Goal: Navigation & Orientation: Find specific page/section

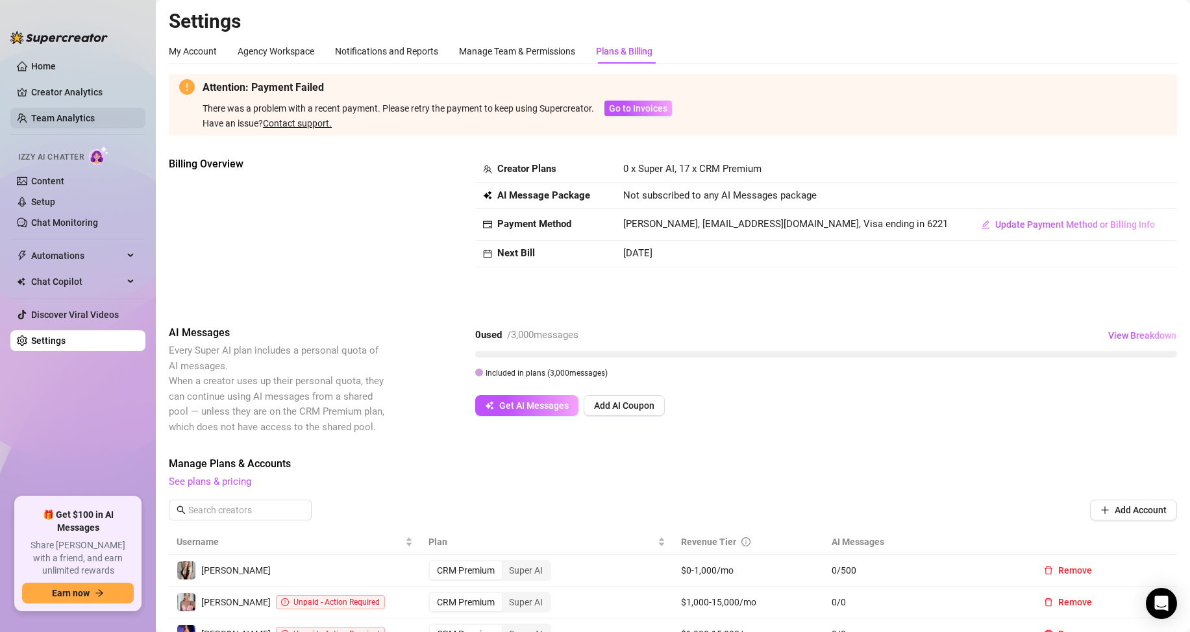
click at [77, 114] on link "Team Analytics" at bounding box center [63, 118] width 64 height 10
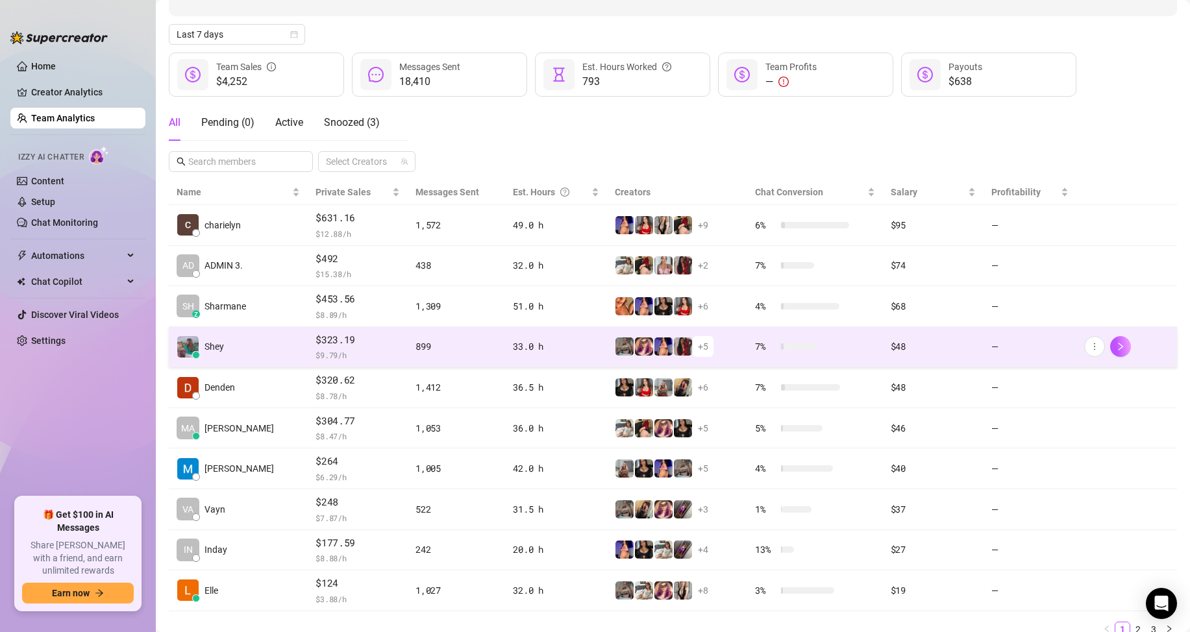
scroll to position [184, 0]
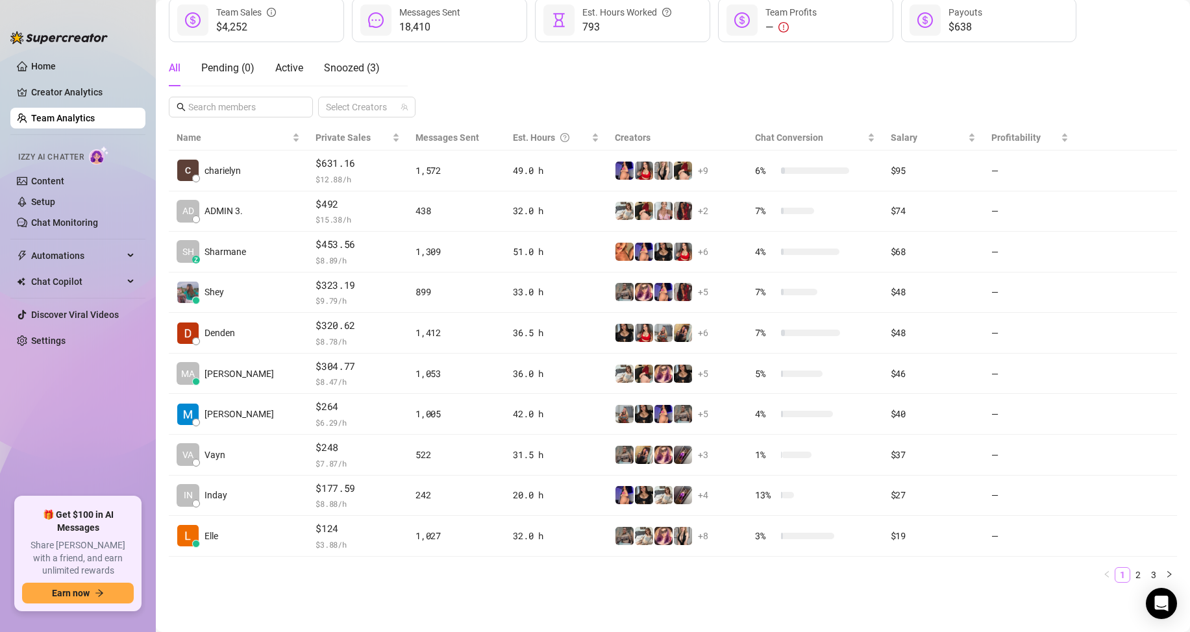
click at [1118, 578] on li "1" at bounding box center [1123, 575] width 16 height 16
click at [1131, 574] on link "2" at bounding box center [1138, 575] width 14 height 14
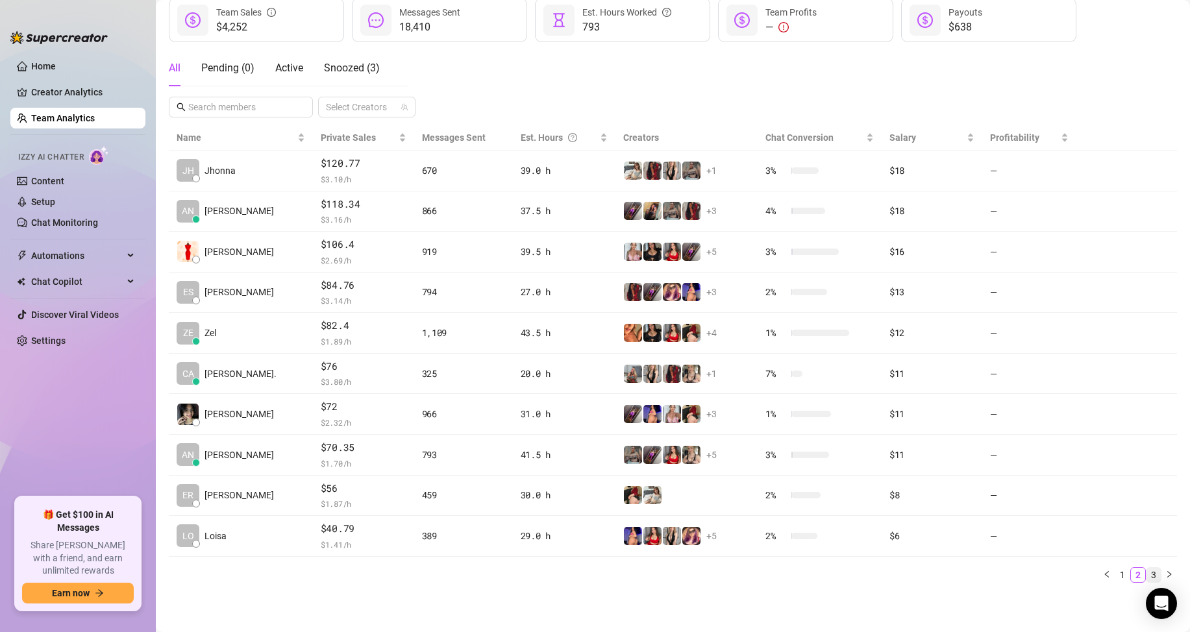
click at [1148, 581] on link "3" at bounding box center [1153, 575] width 14 height 14
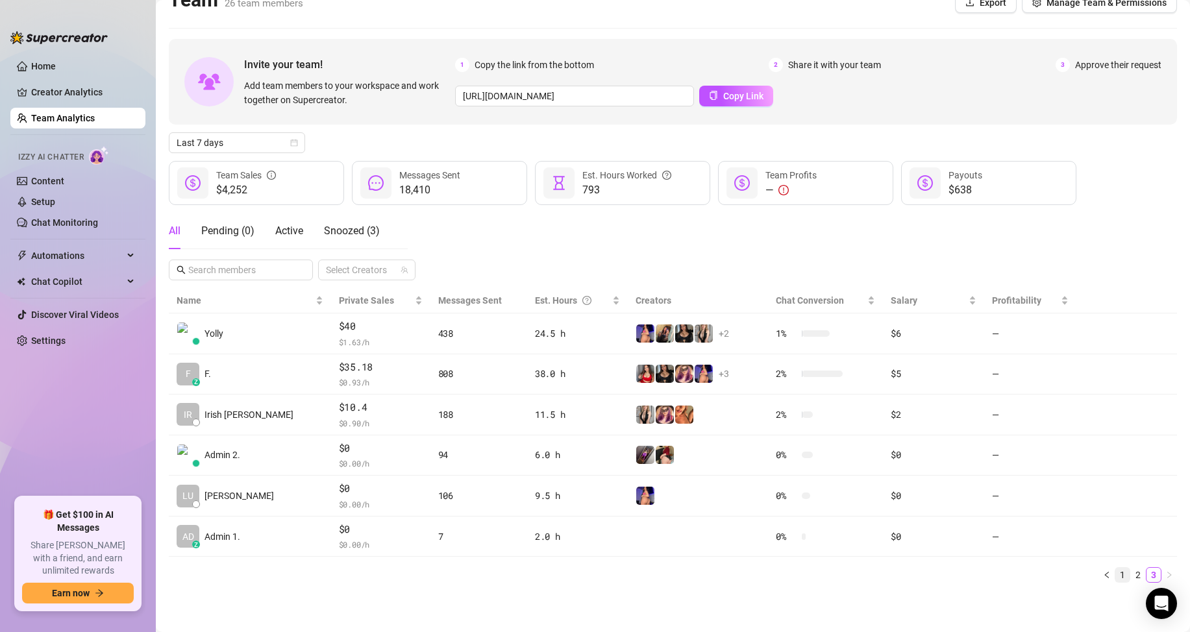
click at [1115, 579] on link "1" at bounding box center [1122, 575] width 14 height 14
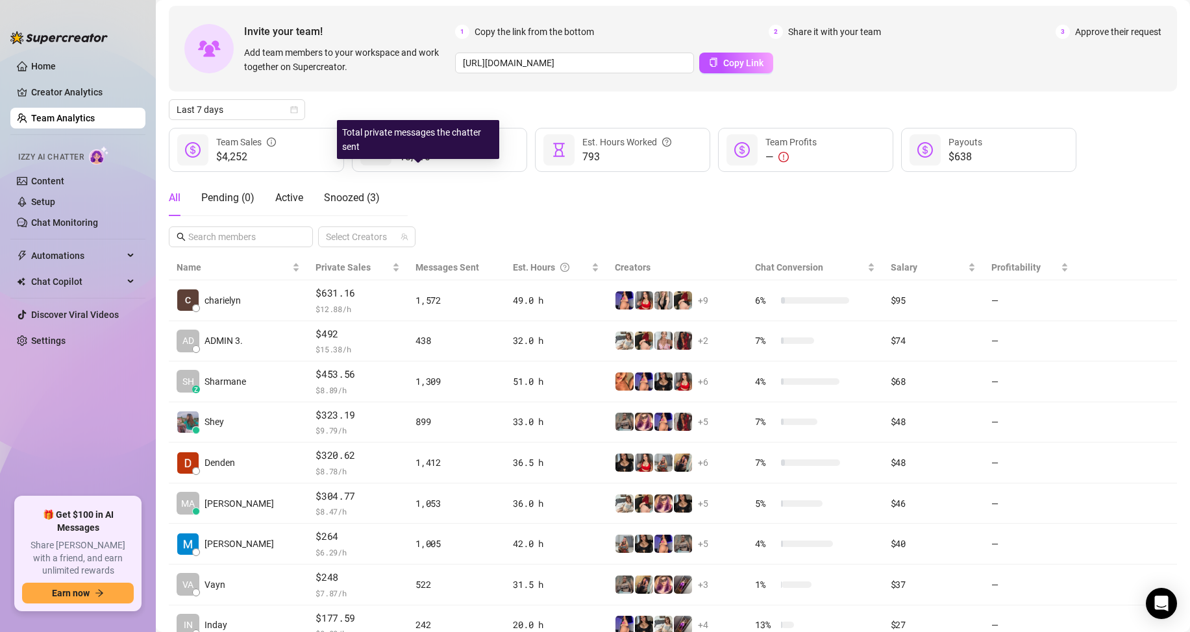
scroll to position [184, 0]
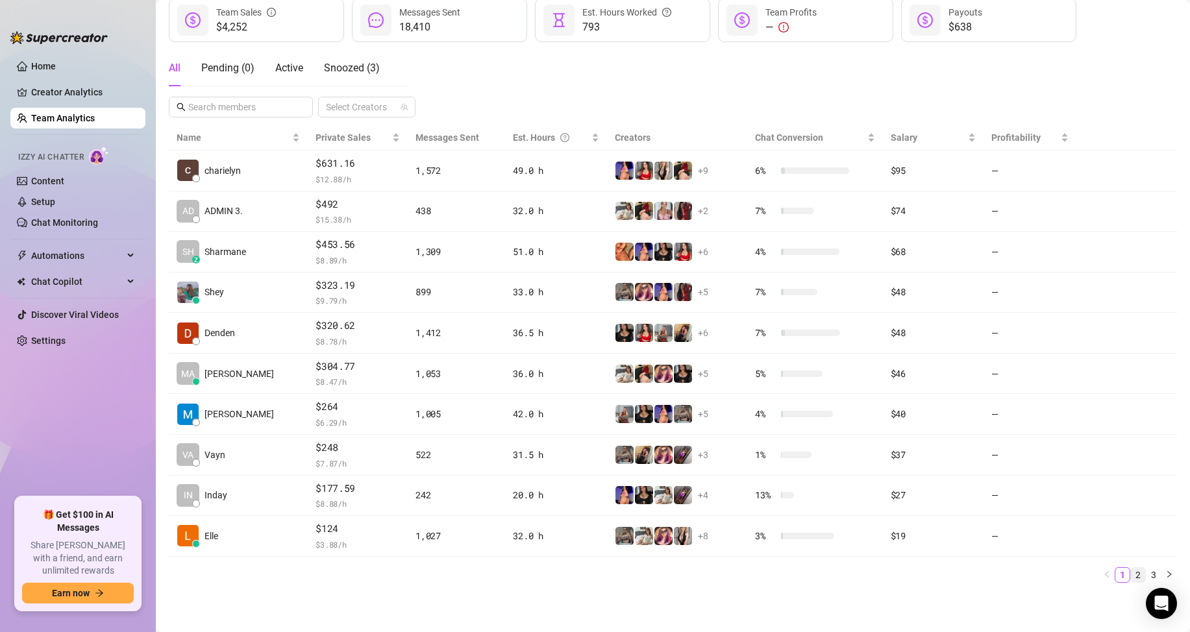
click at [1131, 576] on link "2" at bounding box center [1138, 575] width 14 height 14
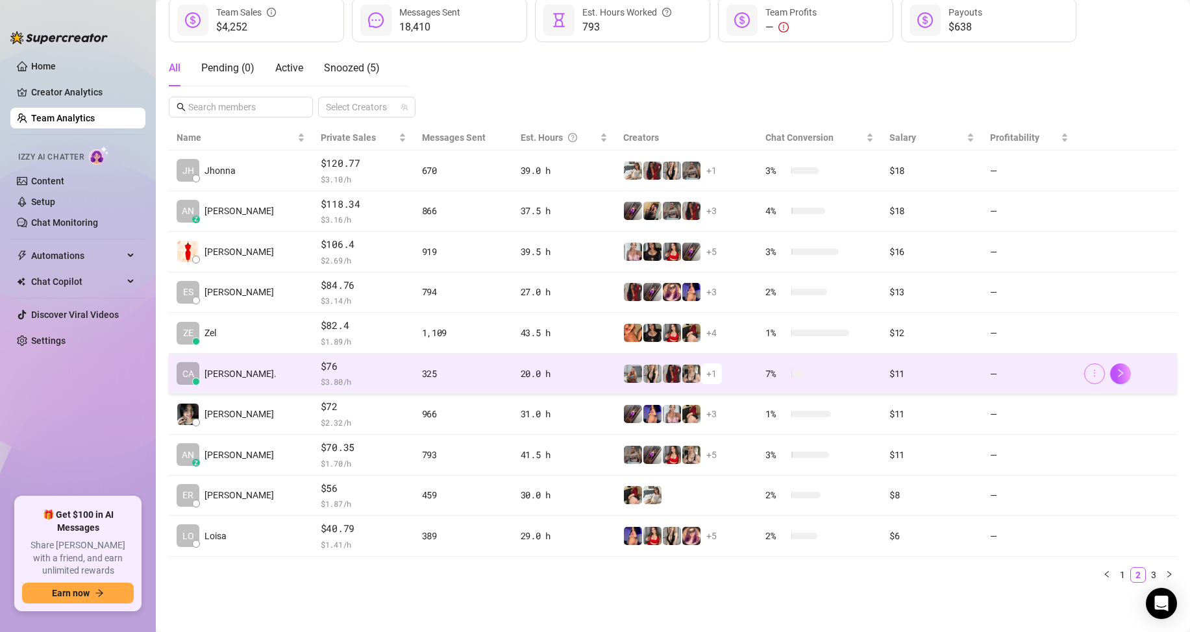
click at [1090, 375] on icon "more" at bounding box center [1094, 373] width 9 height 9
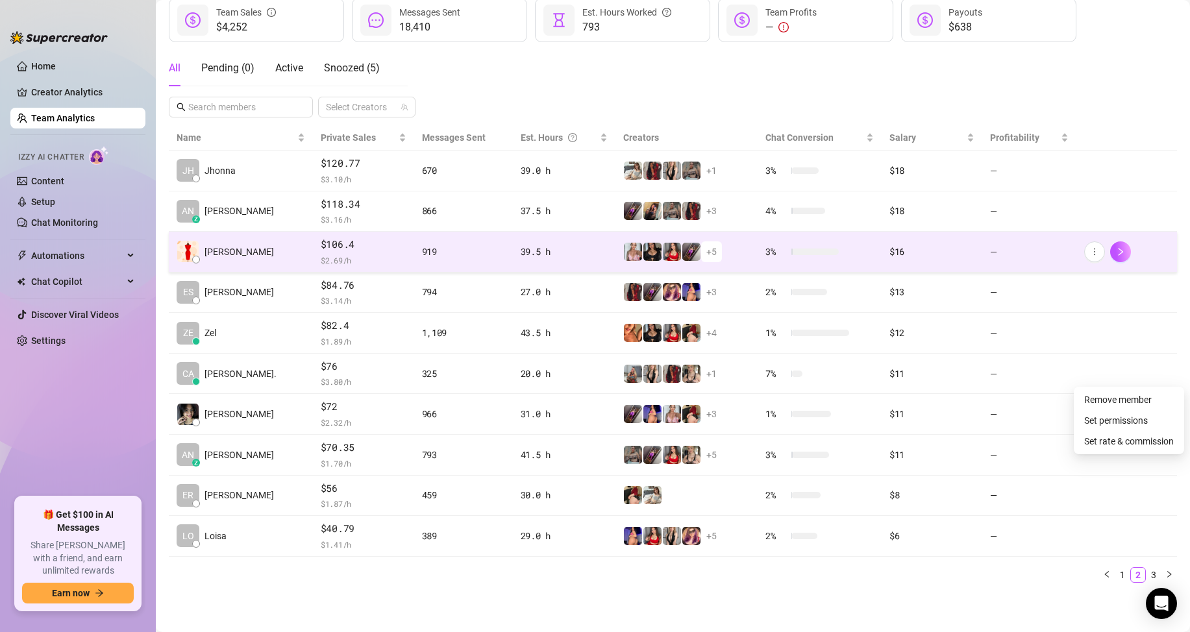
scroll to position [0, 0]
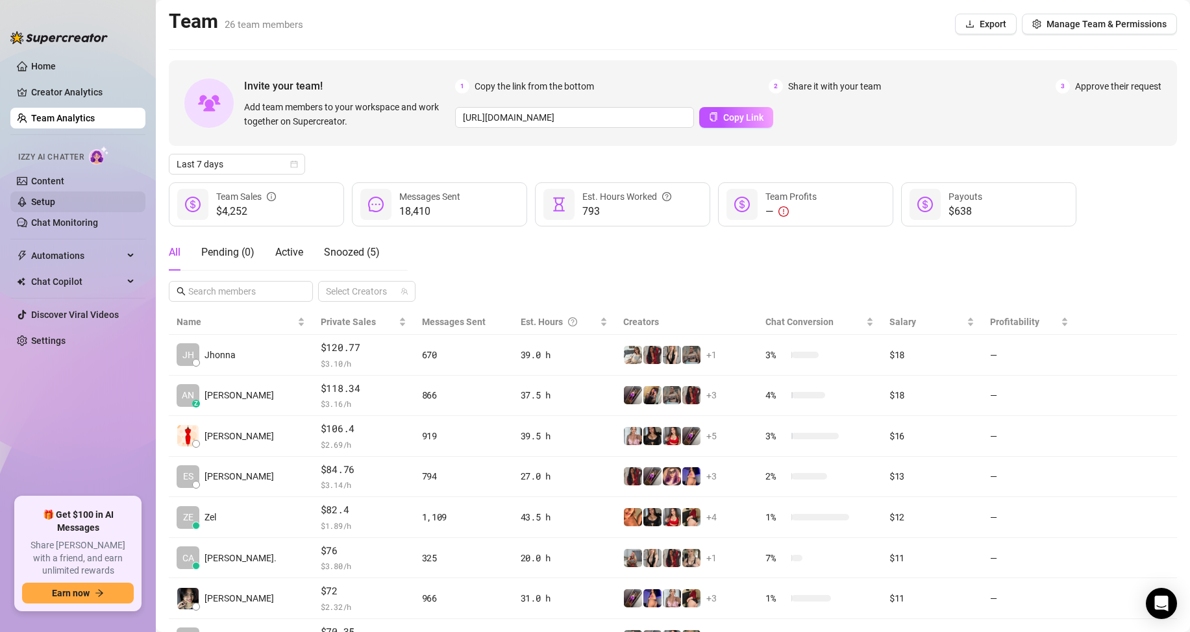
click at [55, 197] on link "Setup" at bounding box center [43, 202] width 24 height 10
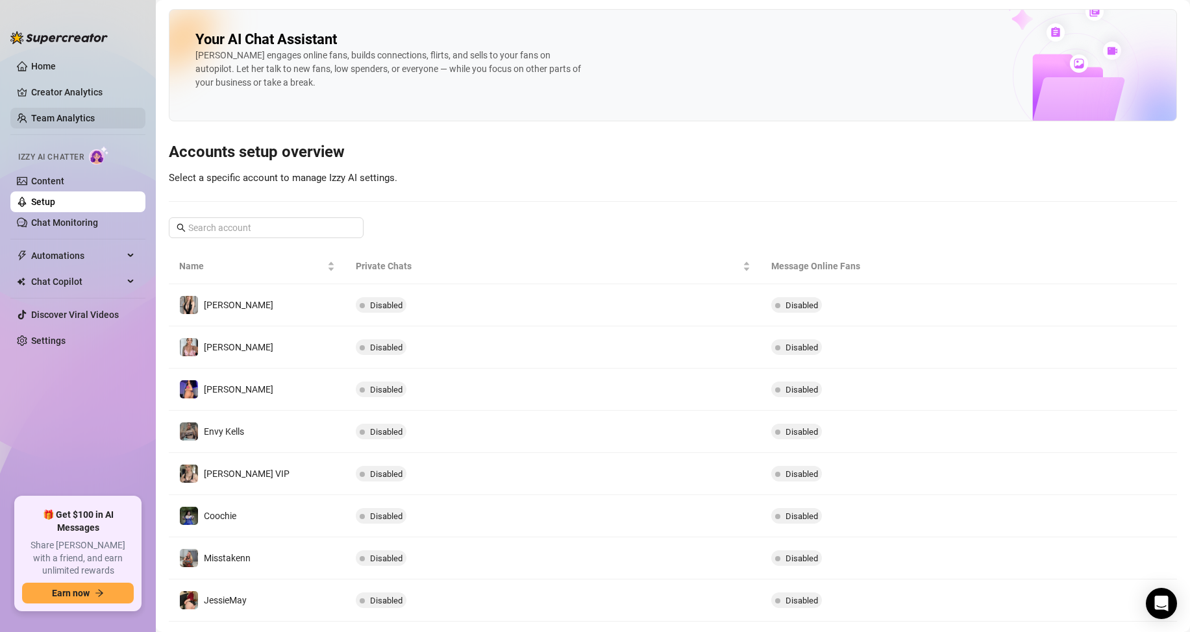
click at [66, 113] on link "Team Analytics" at bounding box center [63, 118] width 64 height 10
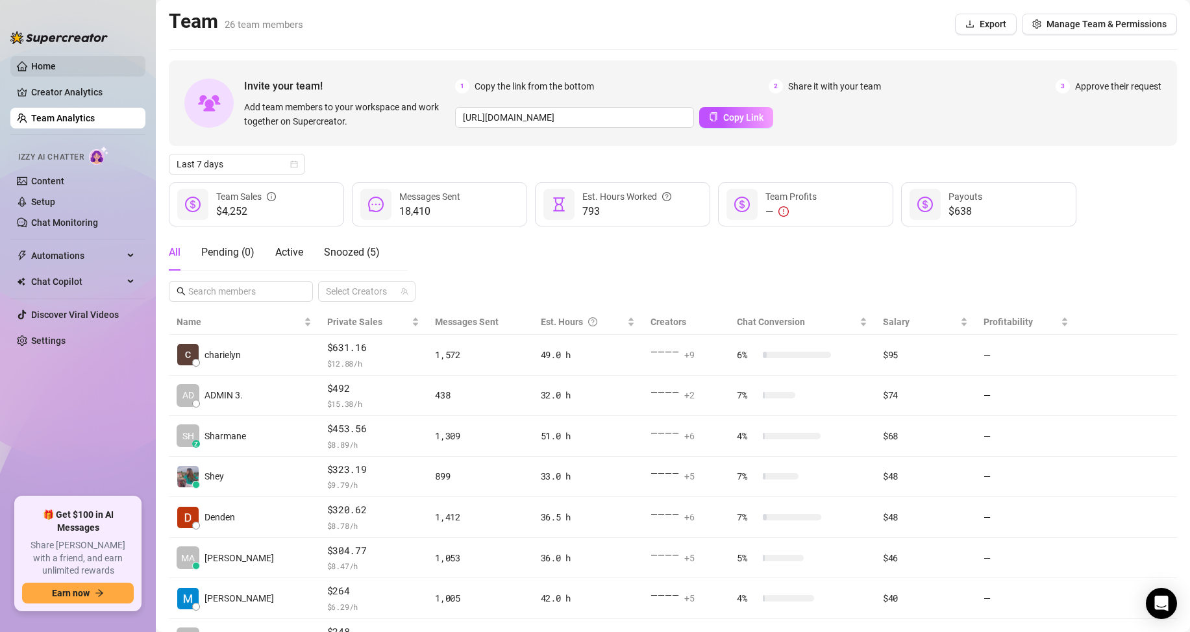
click at [54, 68] on link "Home" at bounding box center [43, 66] width 25 height 10
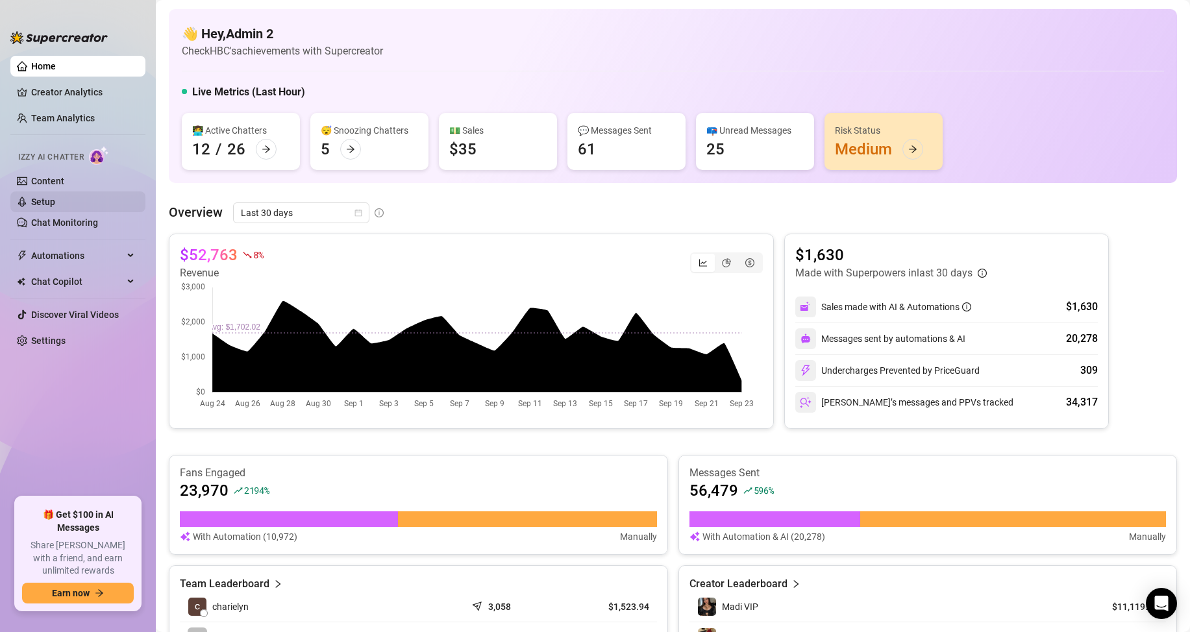
click at [55, 203] on link "Setup" at bounding box center [43, 202] width 24 height 10
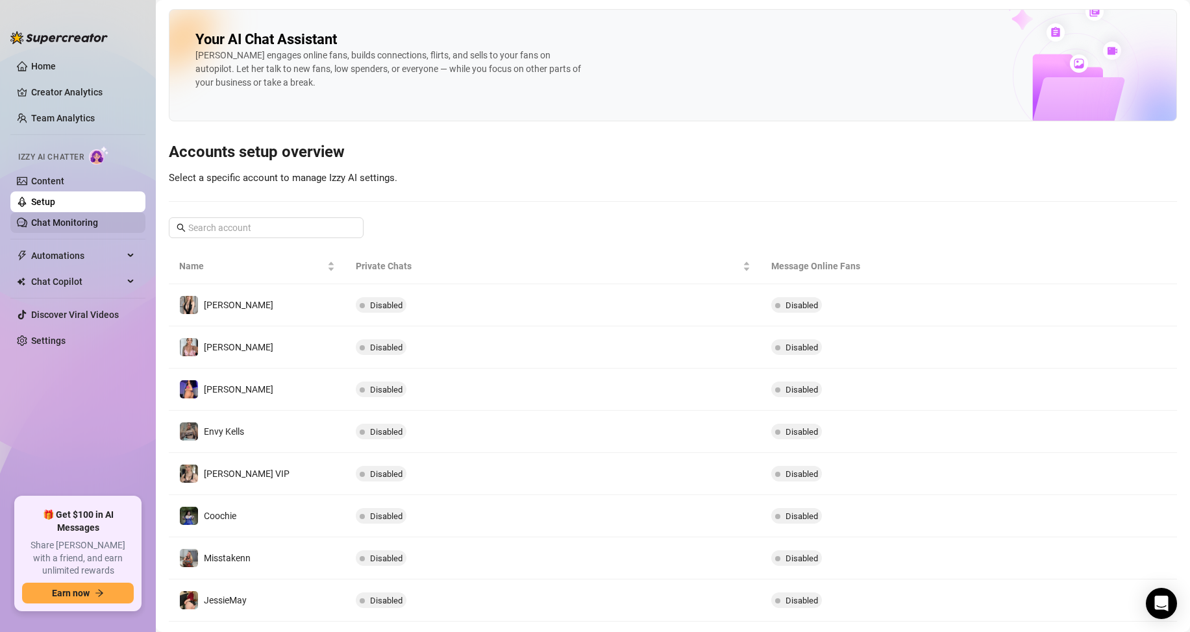
click at [65, 218] on link "Chat Monitoring" at bounding box center [64, 222] width 67 height 10
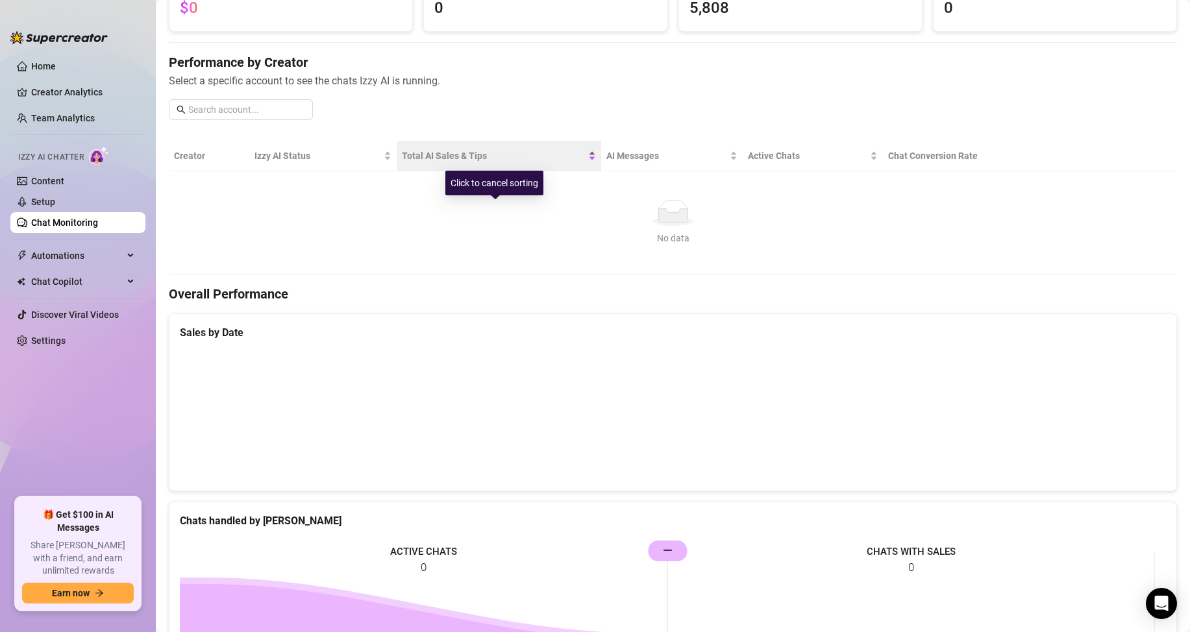
scroll to position [130, 0]
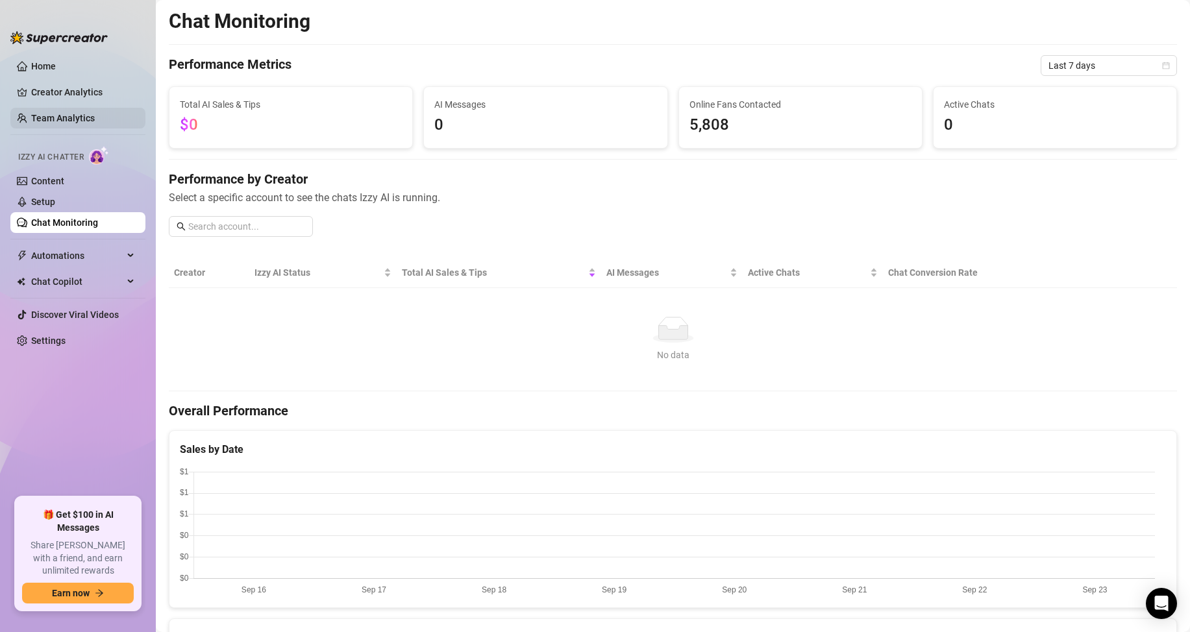
click at [75, 121] on link "Team Analytics" at bounding box center [63, 118] width 64 height 10
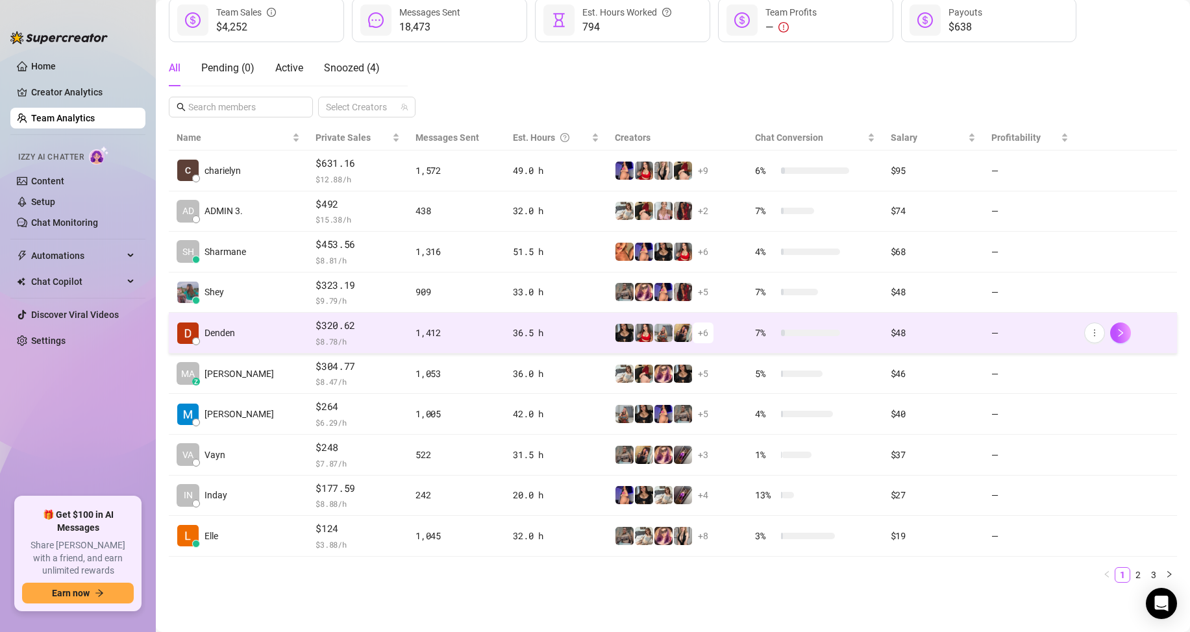
scroll to position [184, 0]
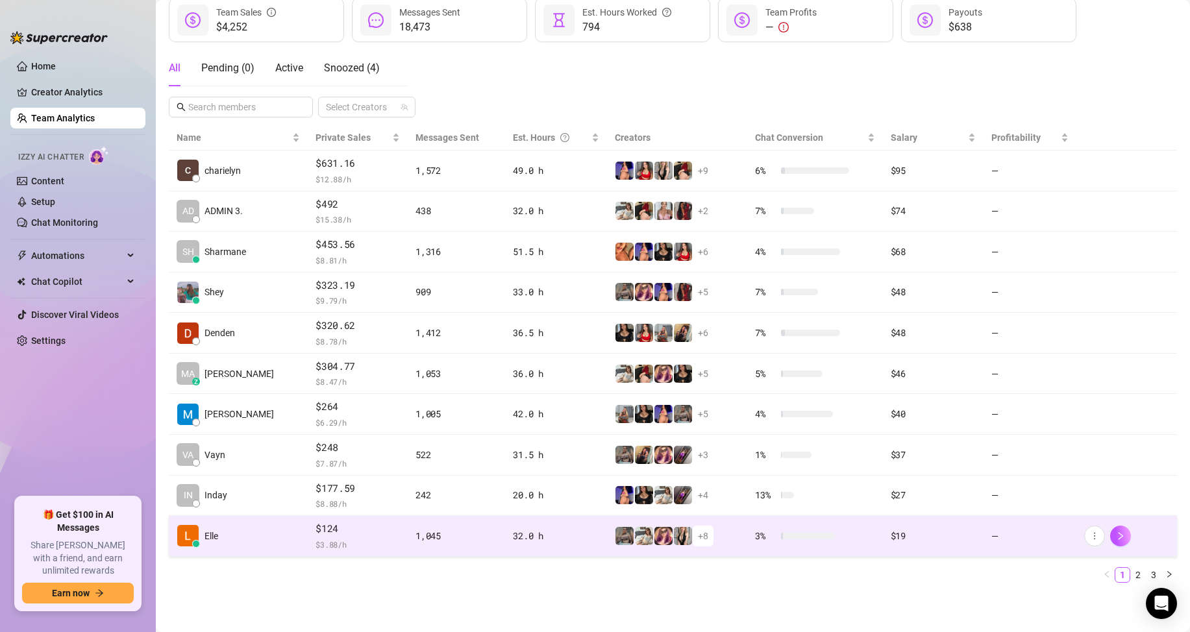
click at [698, 541] on span "+ 8" at bounding box center [703, 536] width 10 height 14
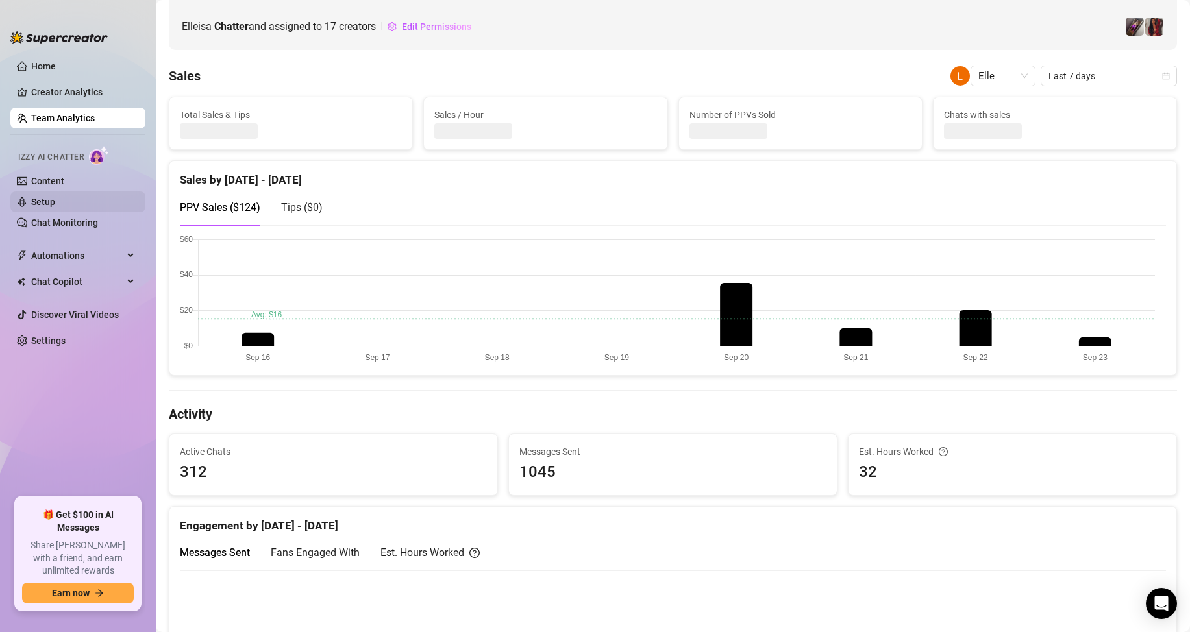
click at [55, 197] on link "Setup" at bounding box center [43, 202] width 24 height 10
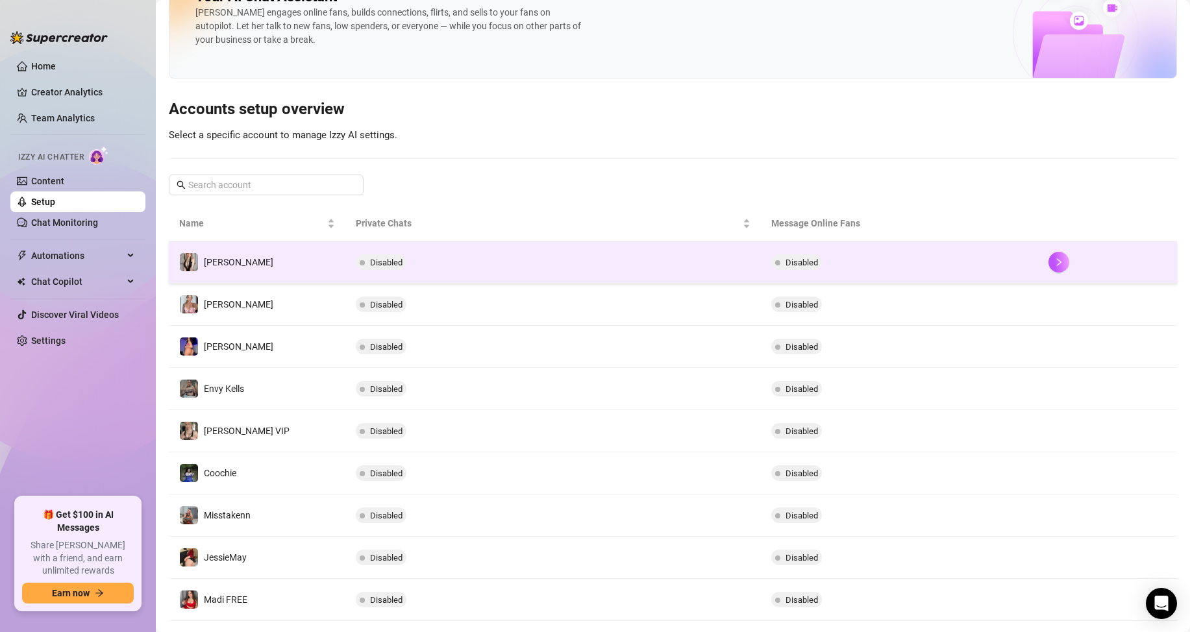
scroll to position [65, 0]
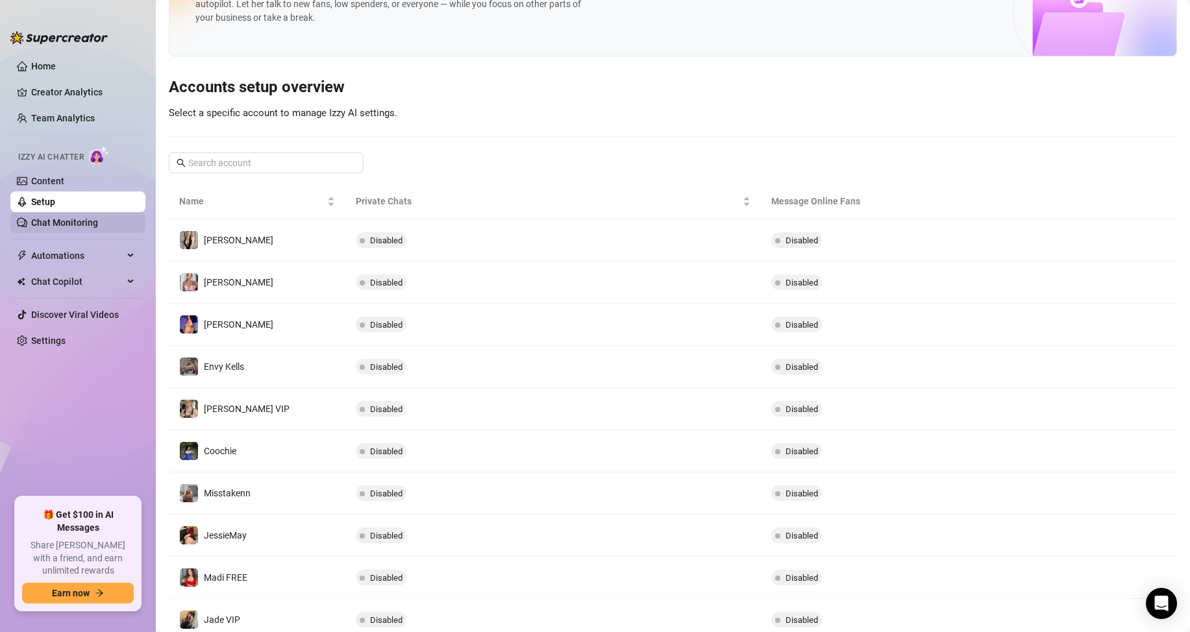
click at [50, 221] on link "Chat Monitoring" at bounding box center [64, 222] width 67 height 10
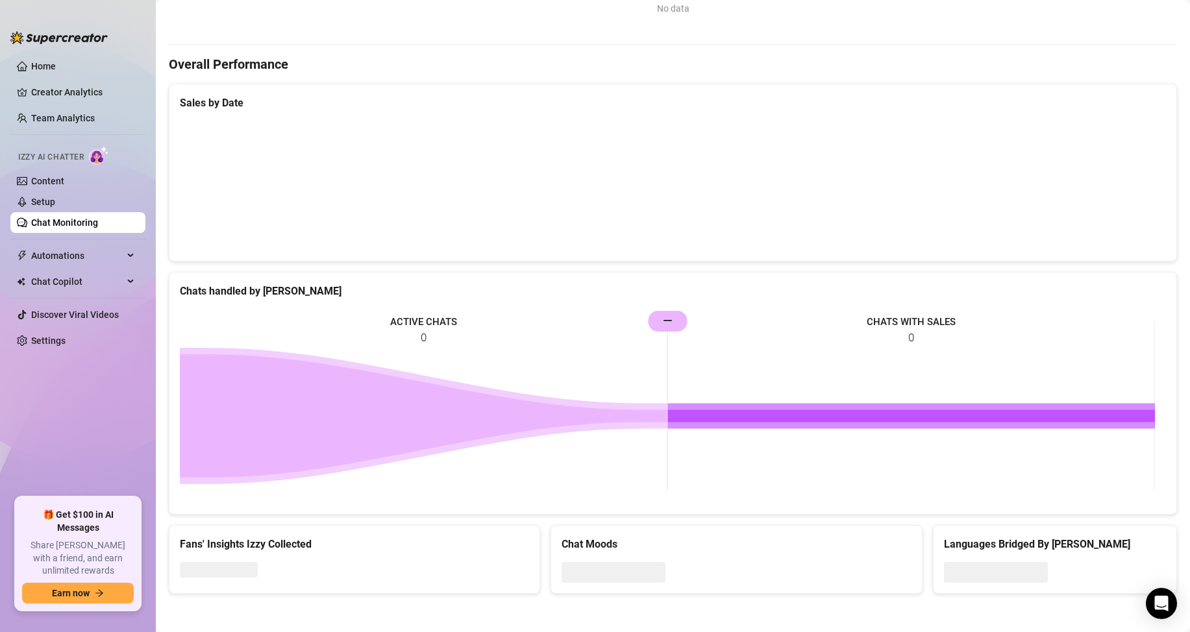
scroll to position [347, 0]
click at [64, 185] on link "Content" at bounding box center [47, 181] width 33 height 10
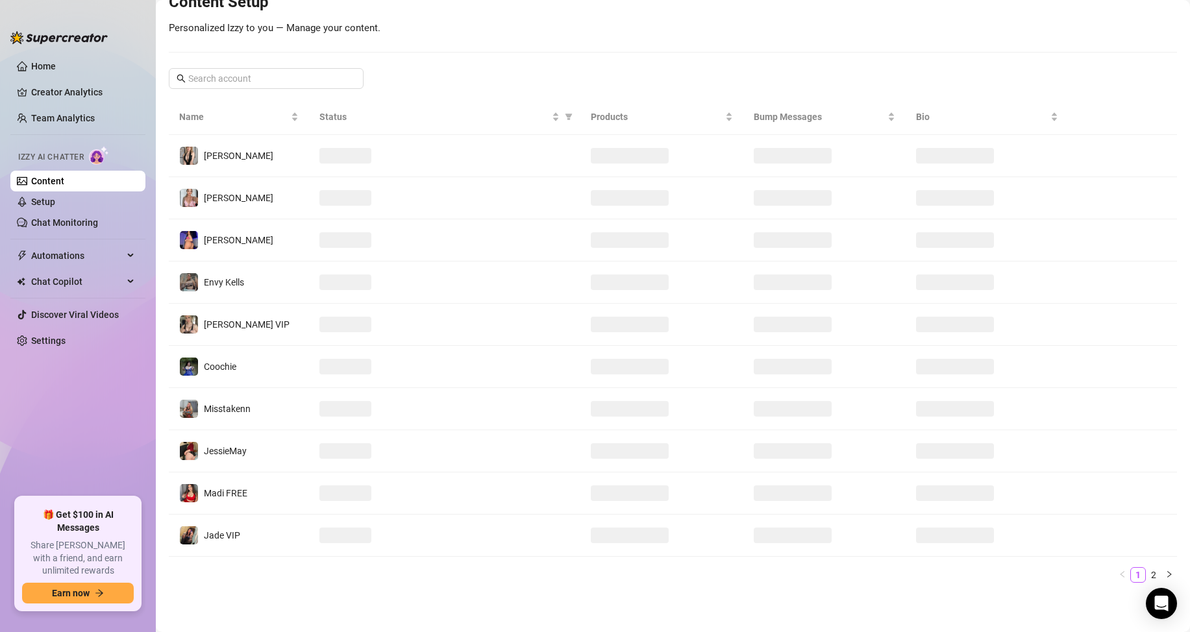
scroll to position [172, 0]
click at [74, 84] on link "Creator Analytics" at bounding box center [83, 92] width 104 height 21
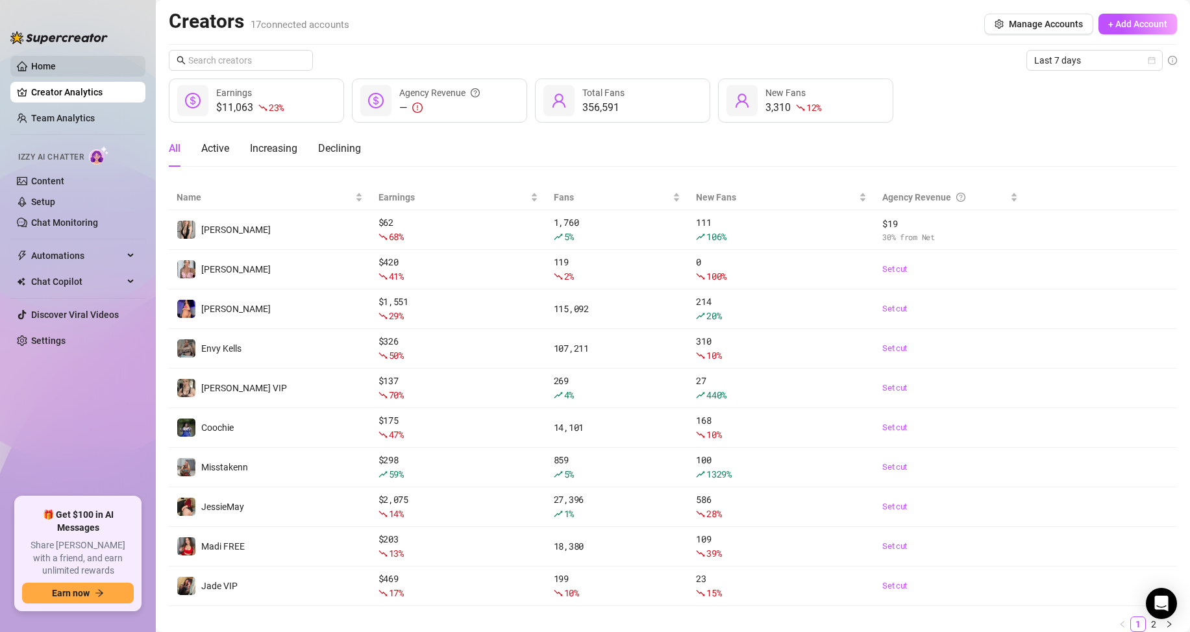
click at [56, 71] on link "Home" at bounding box center [43, 66] width 25 height 10
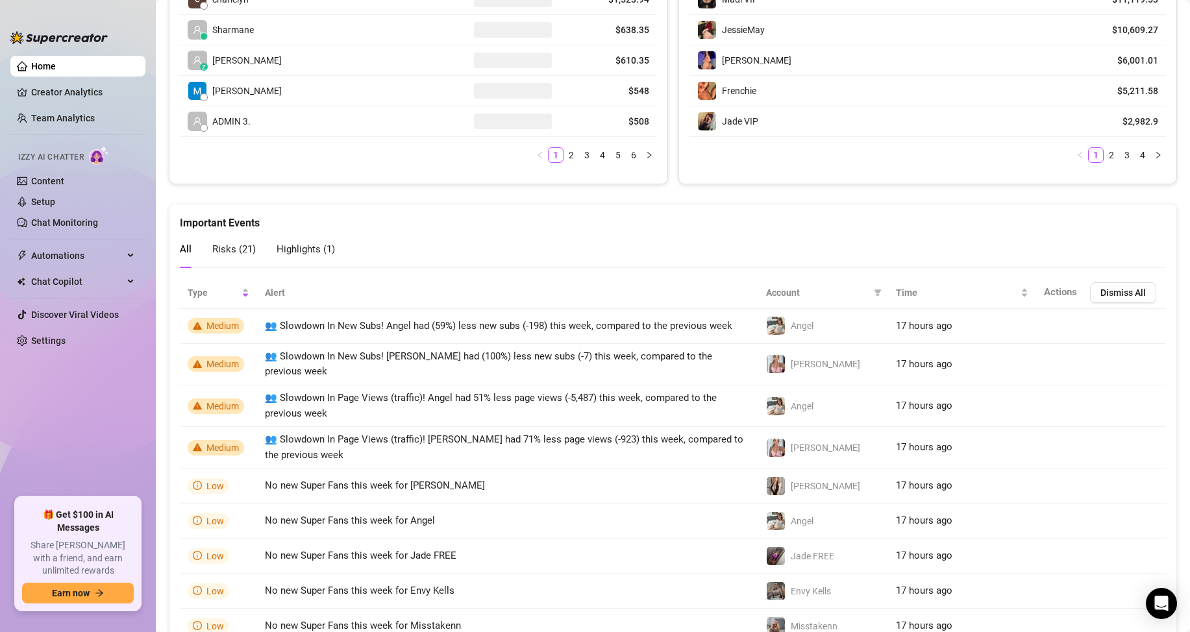
scroll to position [649, 0]
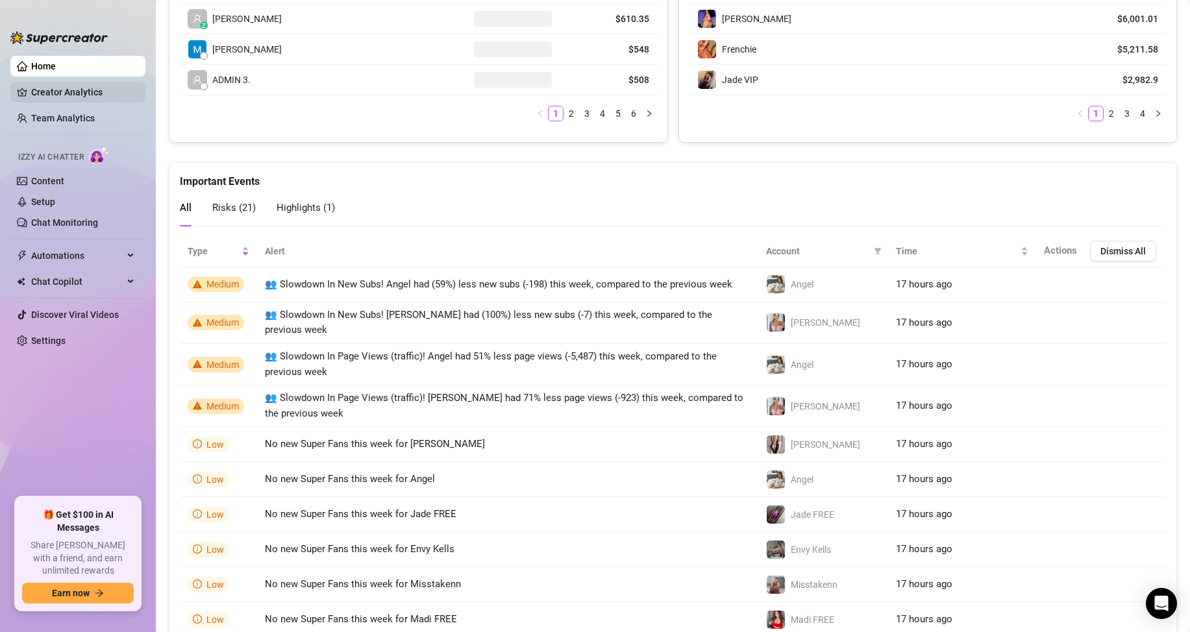
click at [76, 86] on link "Creator Analytics" at bounding box center [83, 92] width 104 height 21
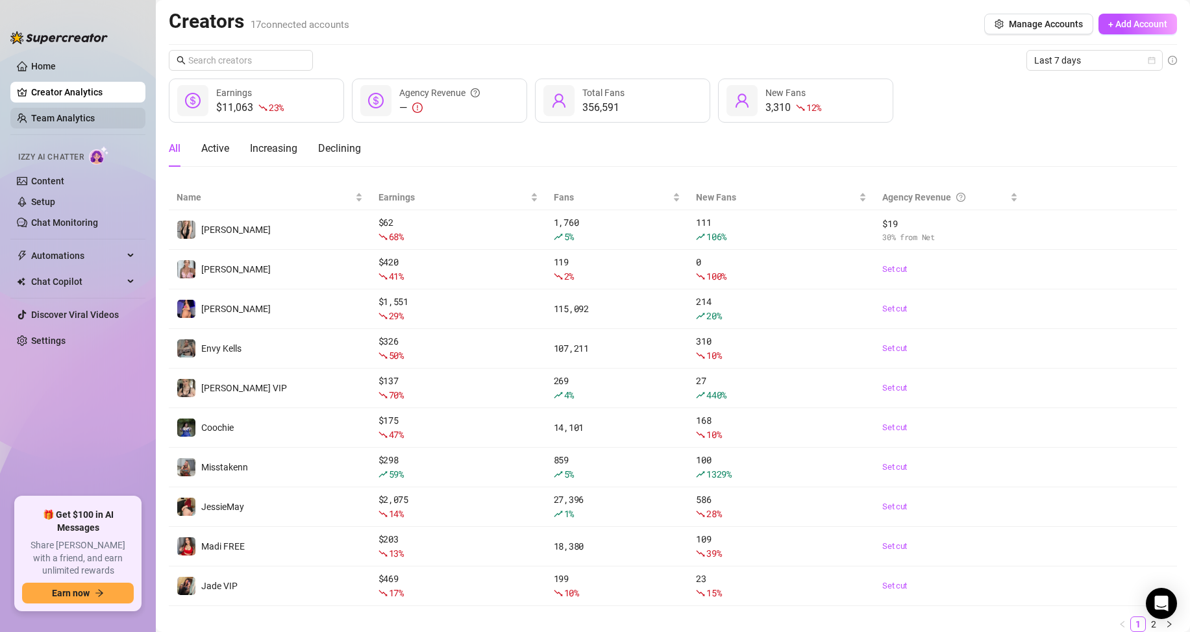
click at [75, 119] on link "Team Analytics" at bounding box center [63, 118] width 64 height 10
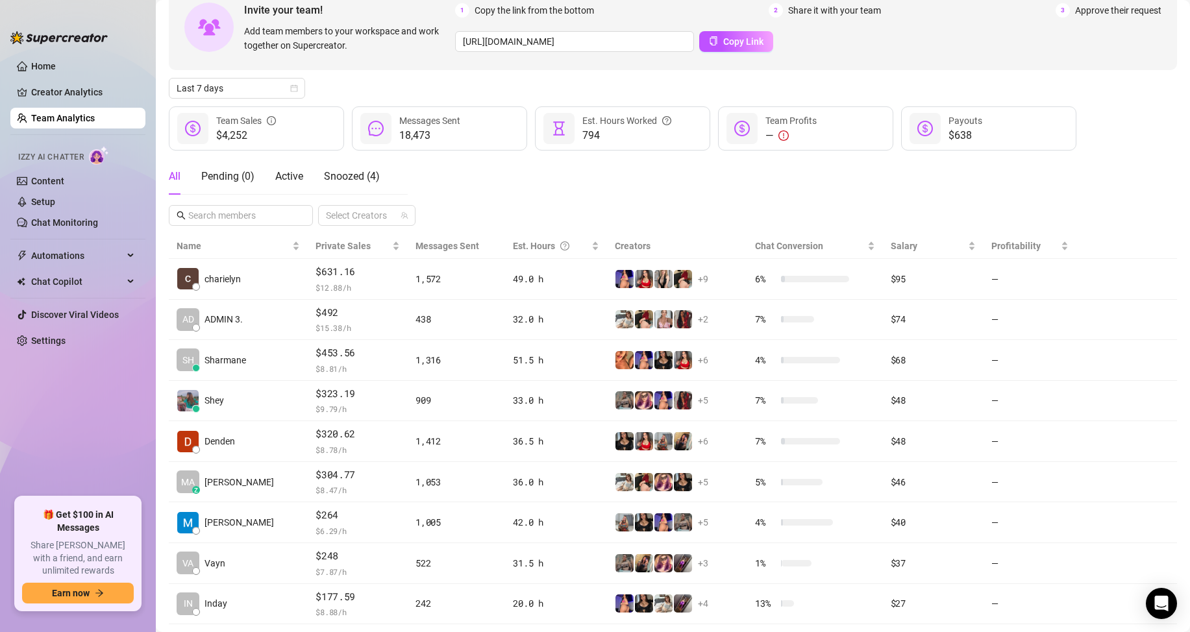
scroll to position [184, 0]
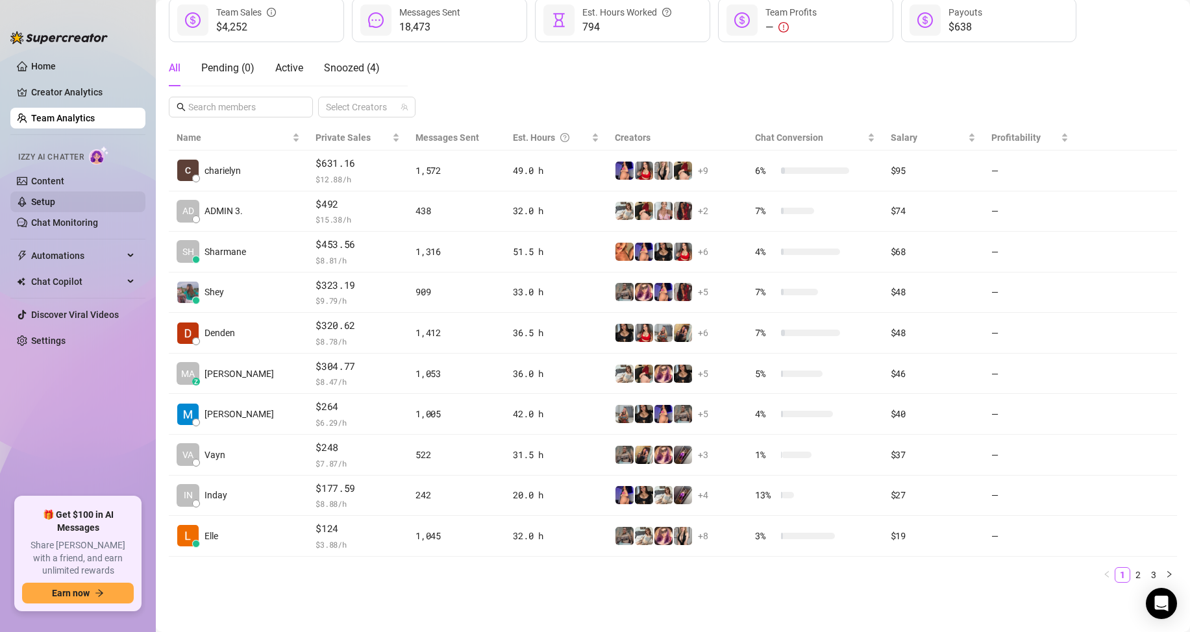
click at [55, 199] on link "Setup" at bounding box center [43, 202] width 24 height 10
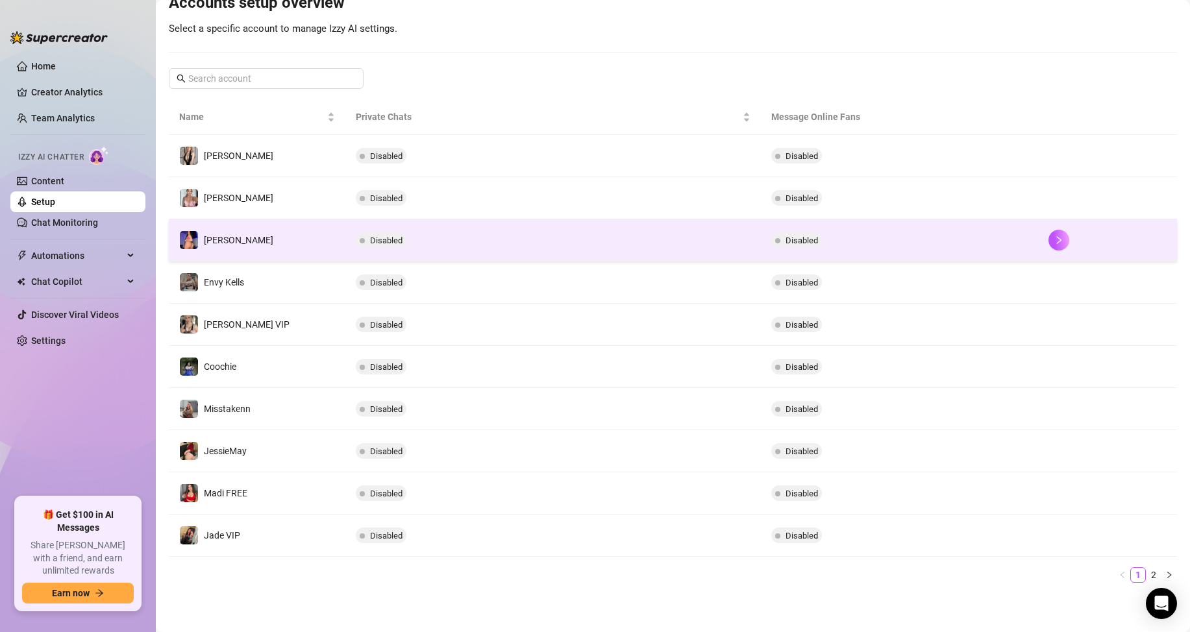
scroll to position [149, 0]
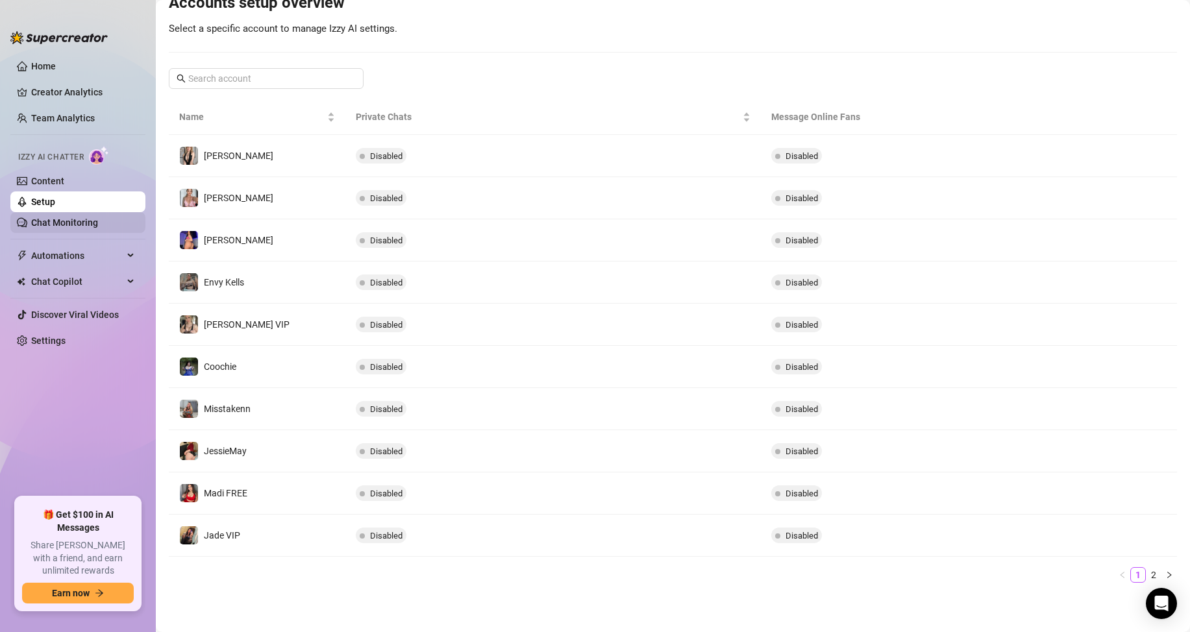
click at [49, 218] on link "Chat Monitoring" at bounding box center [64, 222] width 67 height 10
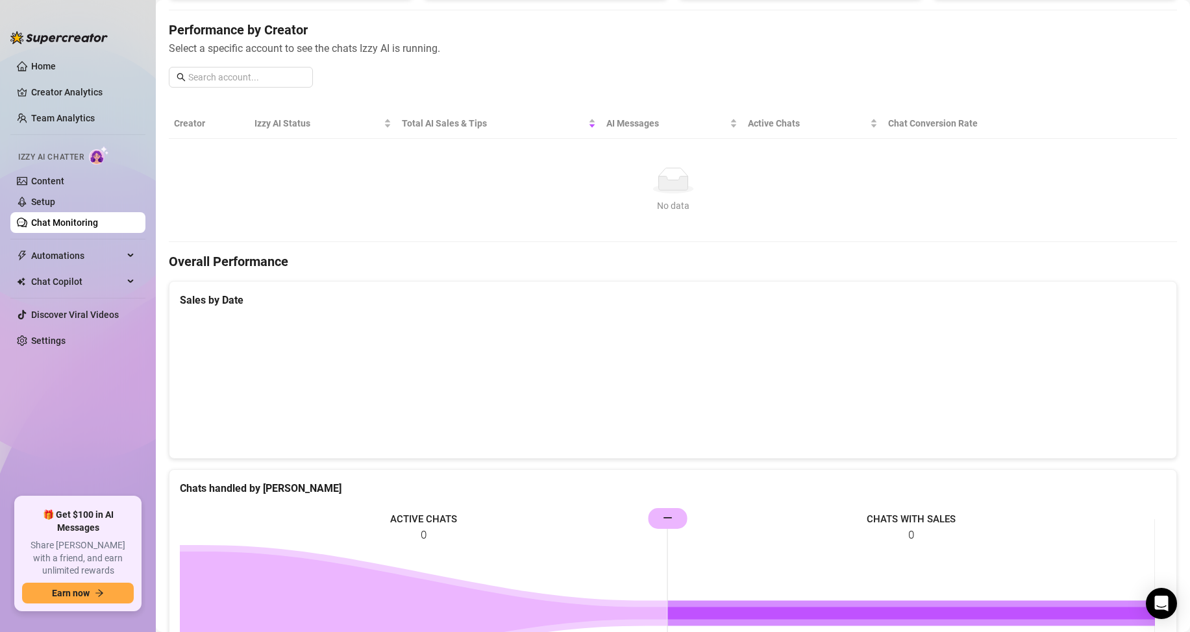
scroll to position [184, 0]
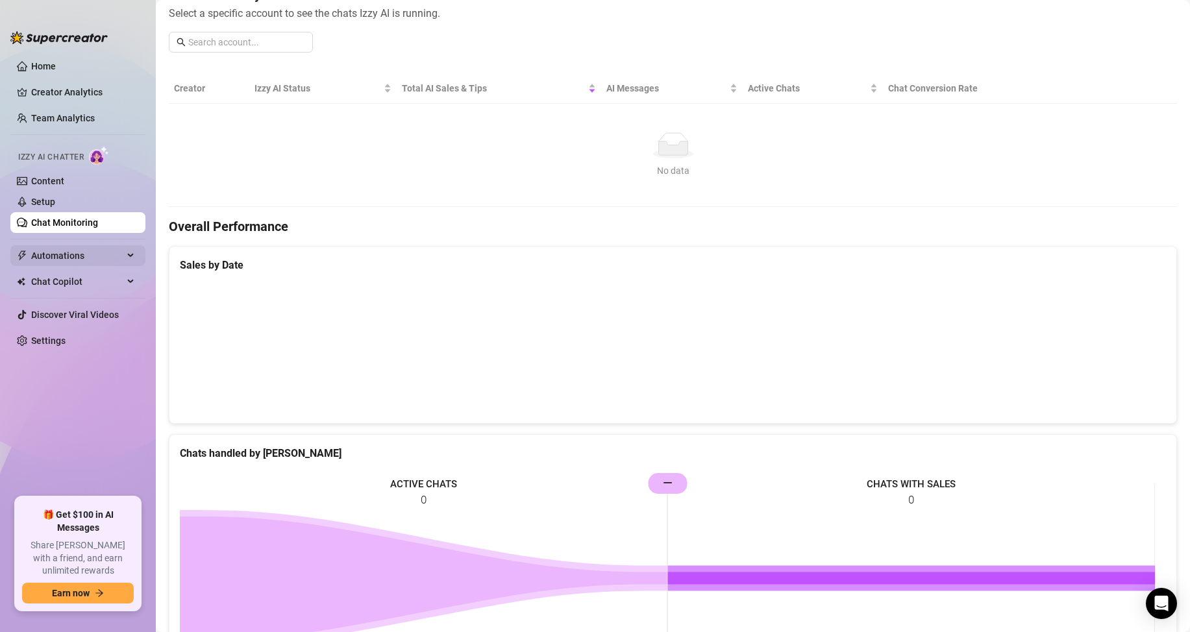
click at [103, 253] on span "Automations" at bounding box center [77, 255] width 92 height 21
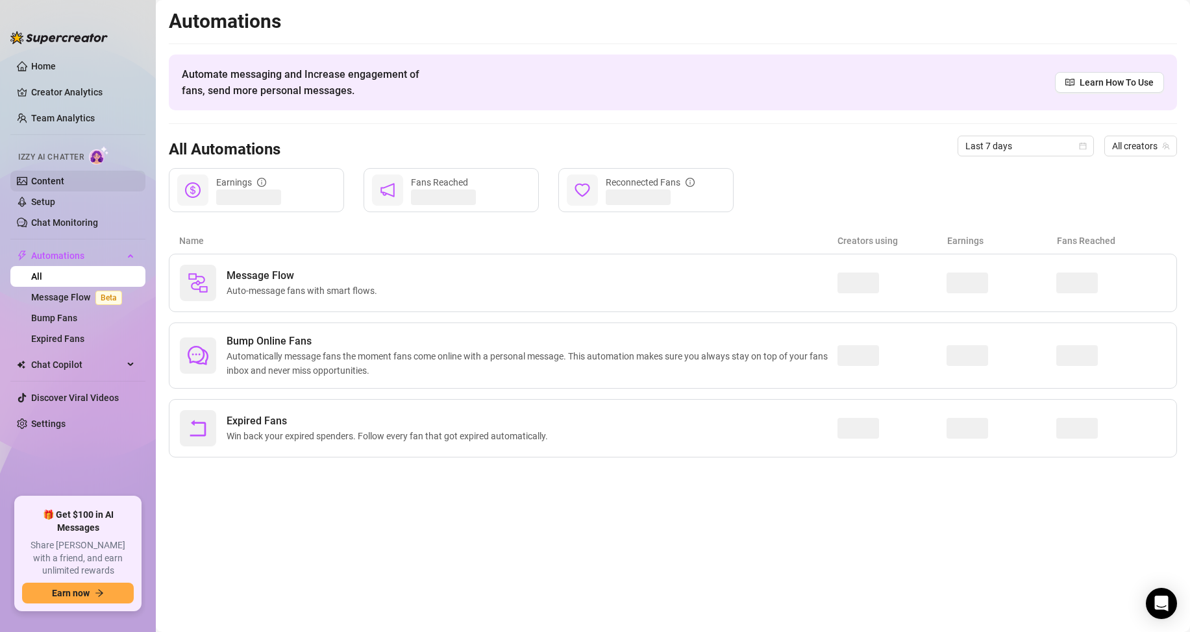
click at [64, 184] on link "Content" at bounding box center [47, 181] width 33 height 10
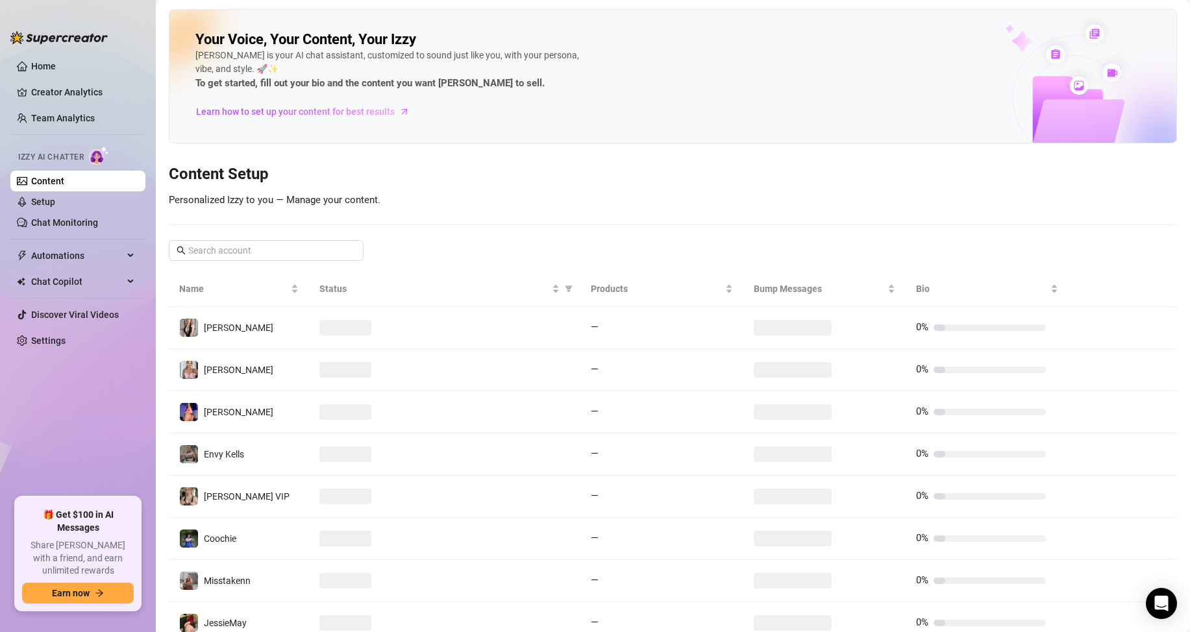
click at [98, 147] on img at bounding box center [99, 155] width 20 height 19
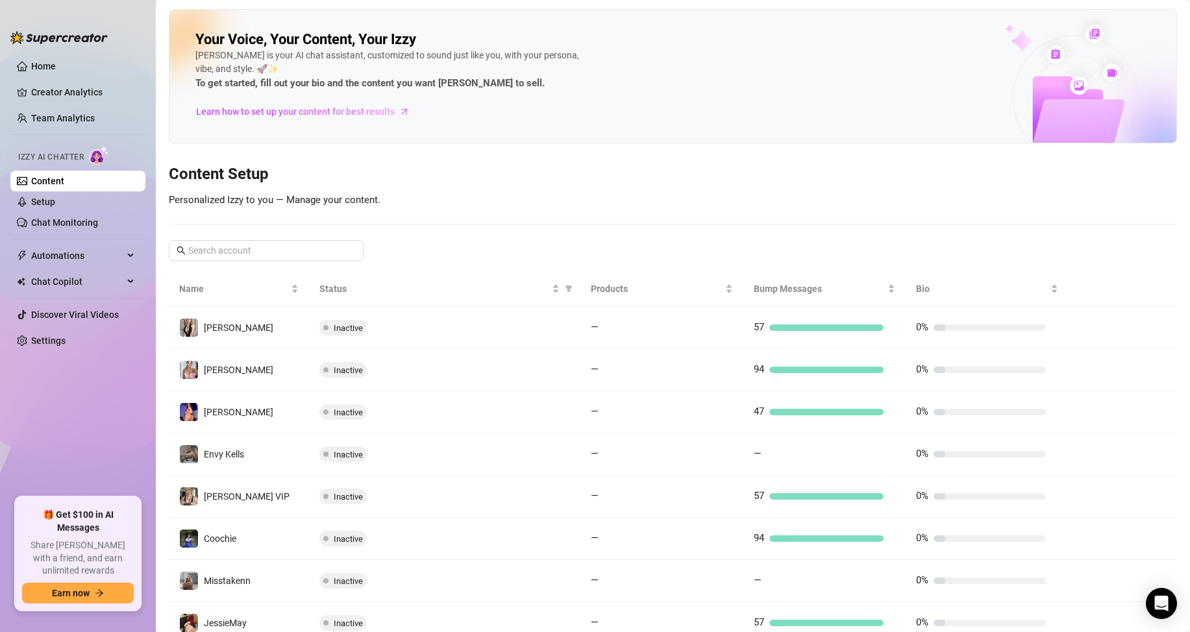
click at [47, 61] on link "Home" at bounding box center [43, 66] width 25 height 10
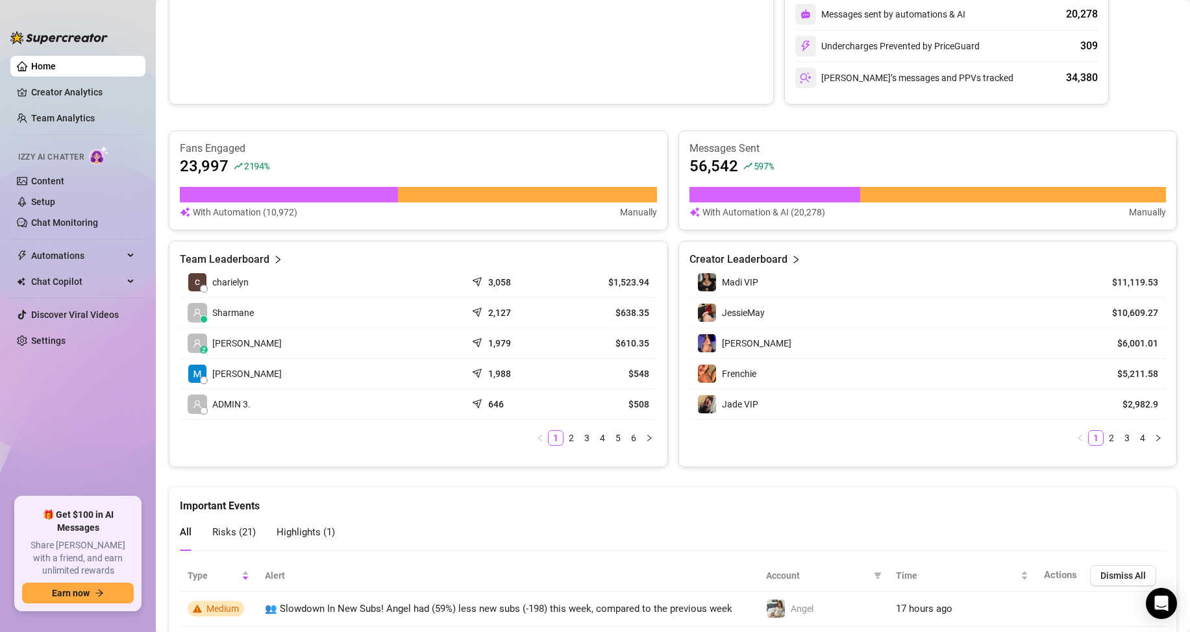
scroll to position [389, 0]
